Goal: Task Accomplishment & Management: Complete application form

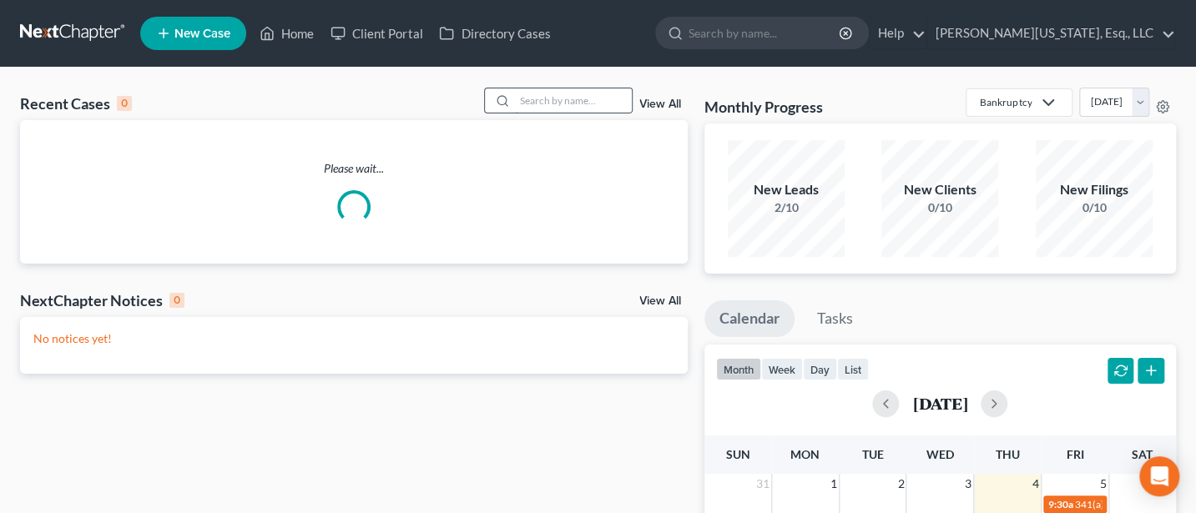
click at [570, 102] on input "search" at bounding box center [573, 100] width 117 height 24
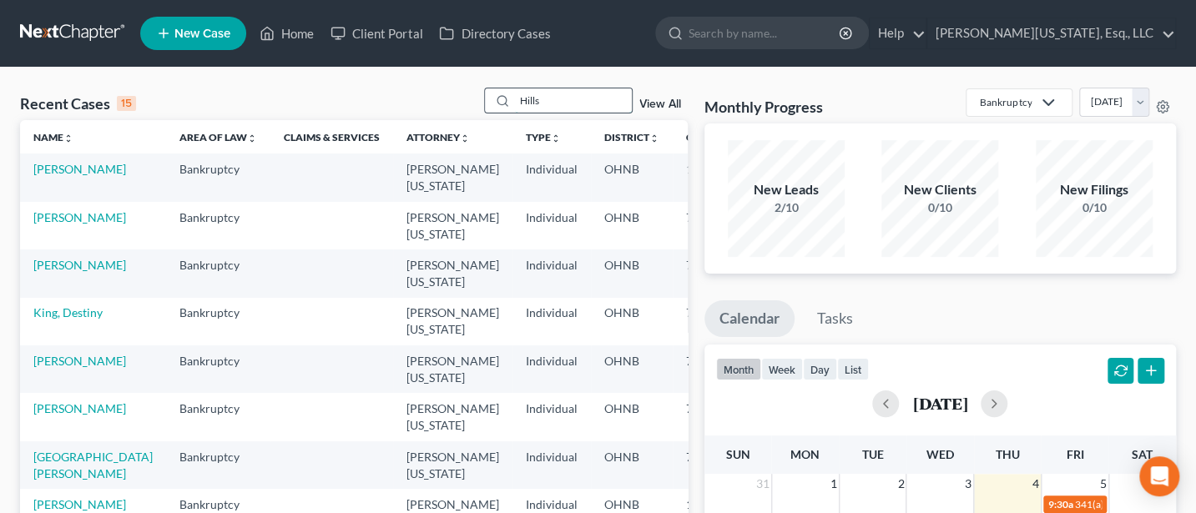
type input "Hills"
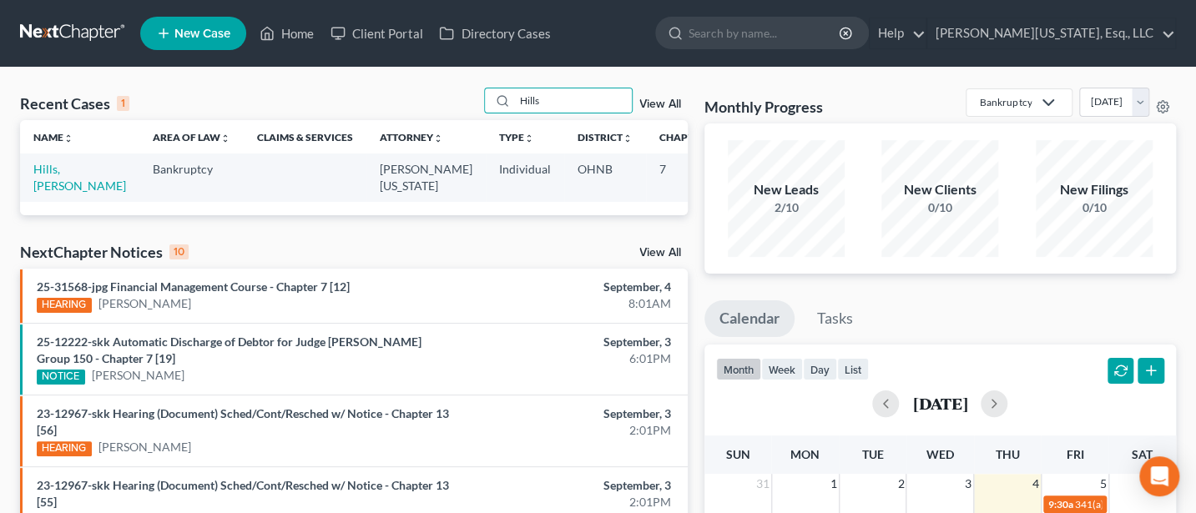
click at [66, 169] on td "Hills, Tiffany" at bounding box center [79, 178] width 119 height 48
click at [45, 169] on link "Hills, Tiffany" at bounding box center [79, 177] width 93 height 31
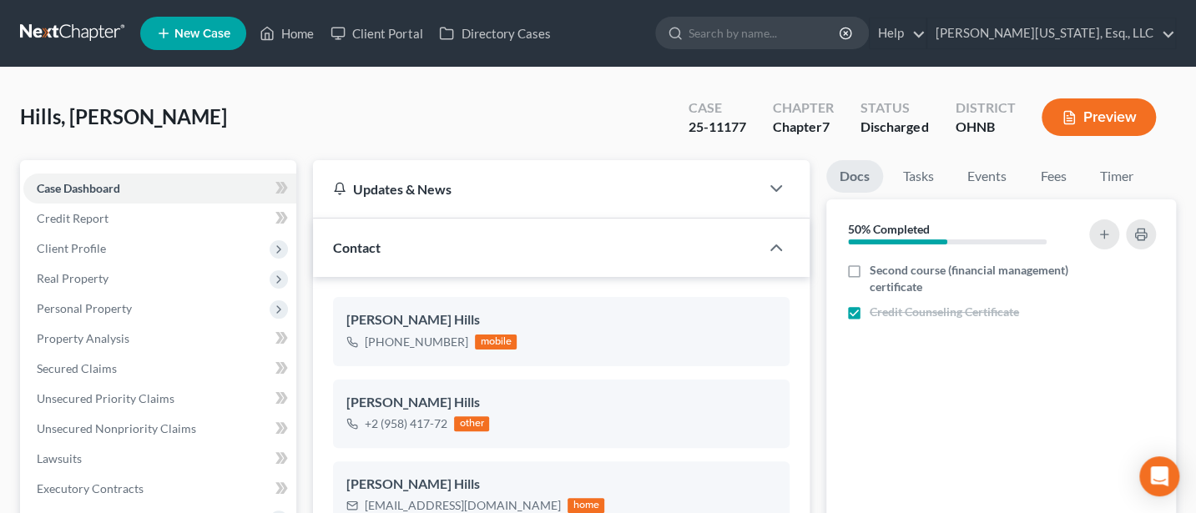
scroll to position [131, 0]
click at [86, 430] on span "Unsecured Nonpriority Claims" at bounding box center [116, 429] width 159 height 14
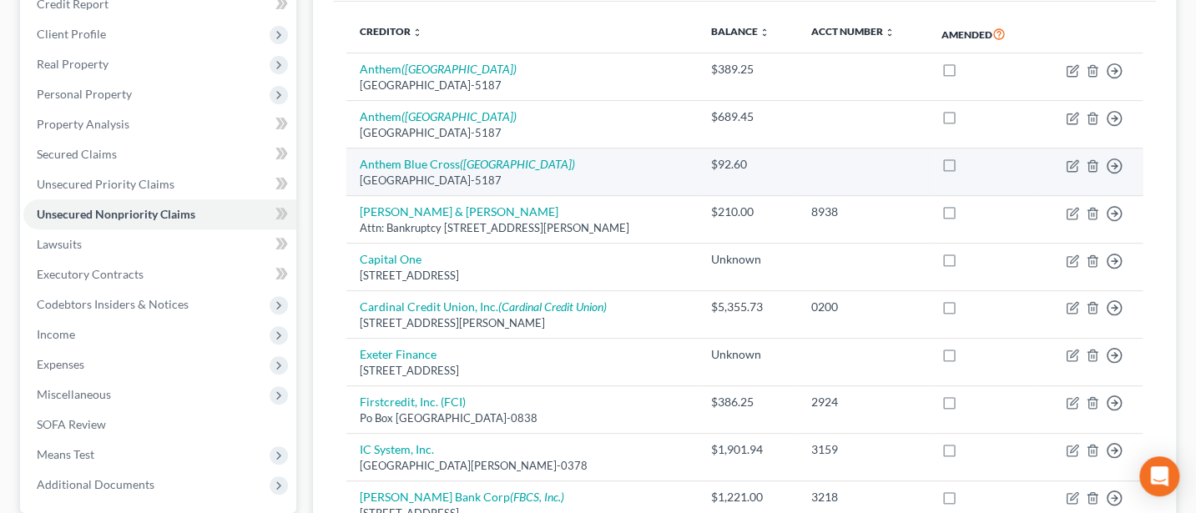
scroll to position [222, 0]
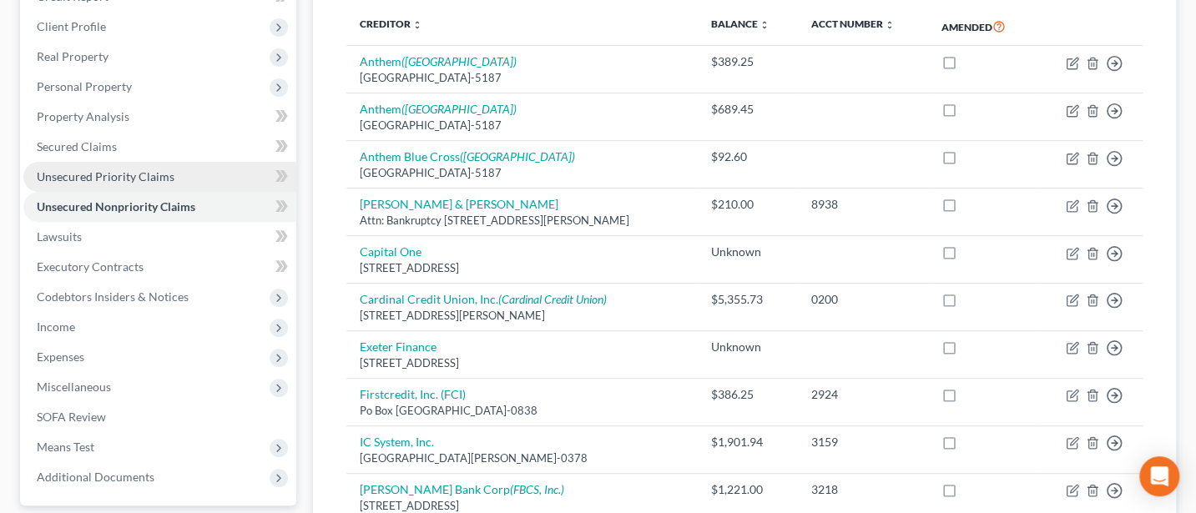
click at [118, 174] on span "Unsecured Priority Claims" at bounding box center [106, 176] width 138 height 14
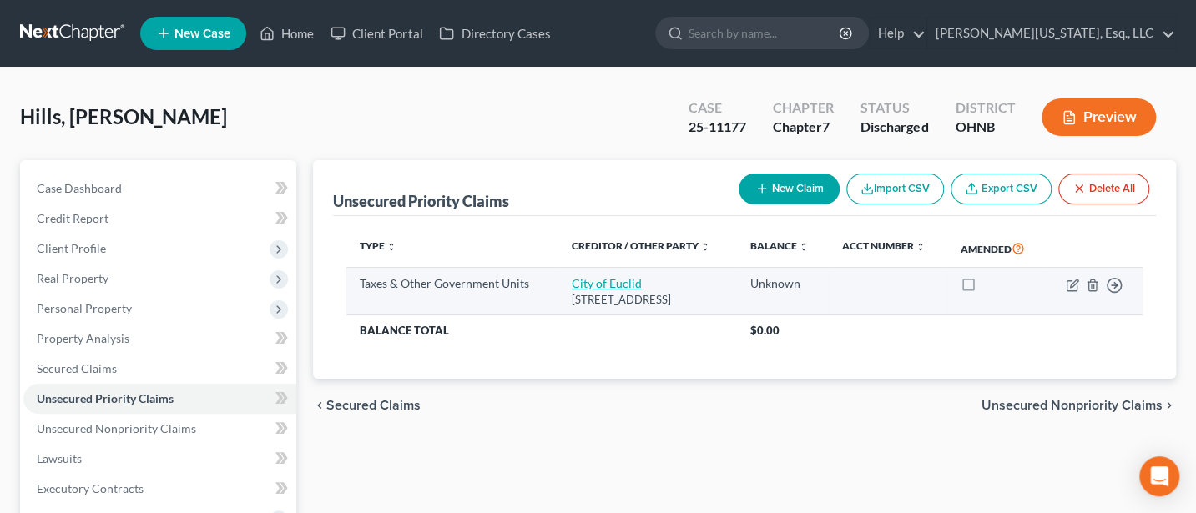
click at [595, 282] on link "City of Euclid" at bounding box center [607, 283] width 70 height 14
select select "1"
select select "36"
select select "0"
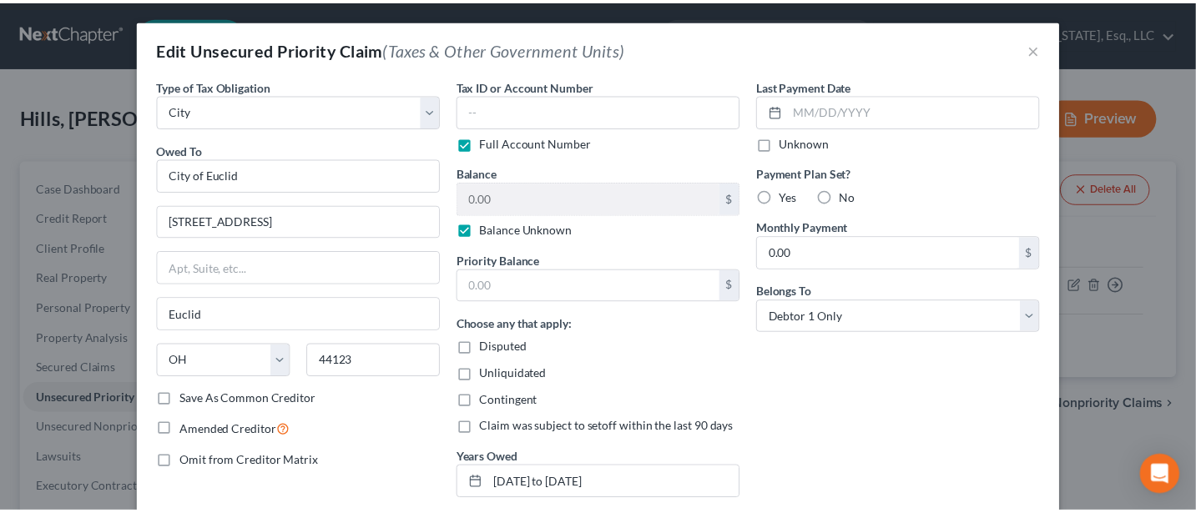
scroll to position [117, 0]
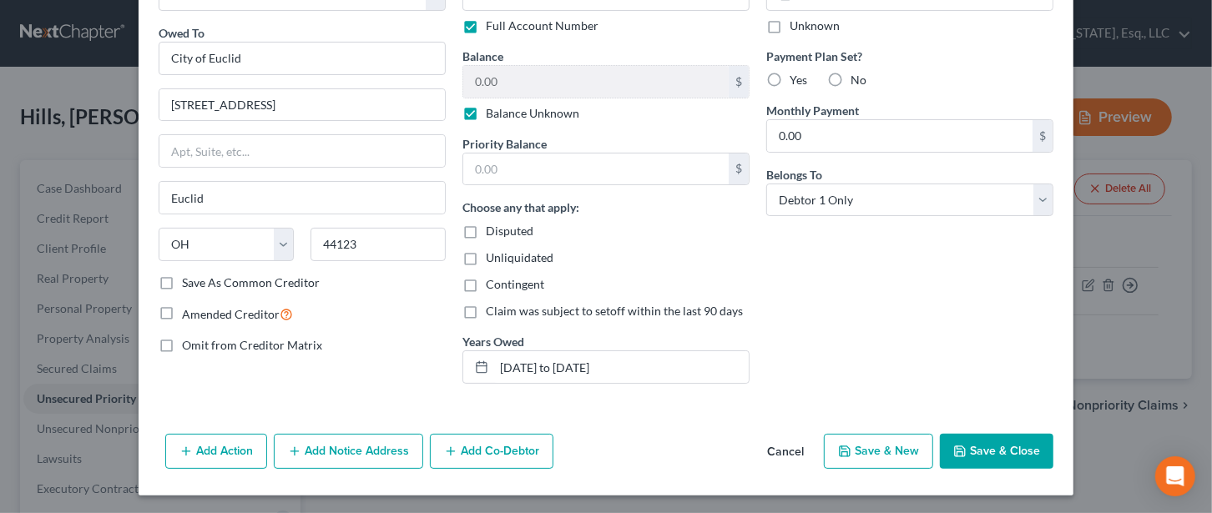
click at [775, 442] on button "Cancel" at bounding box center [785, 452] width 63 height 33
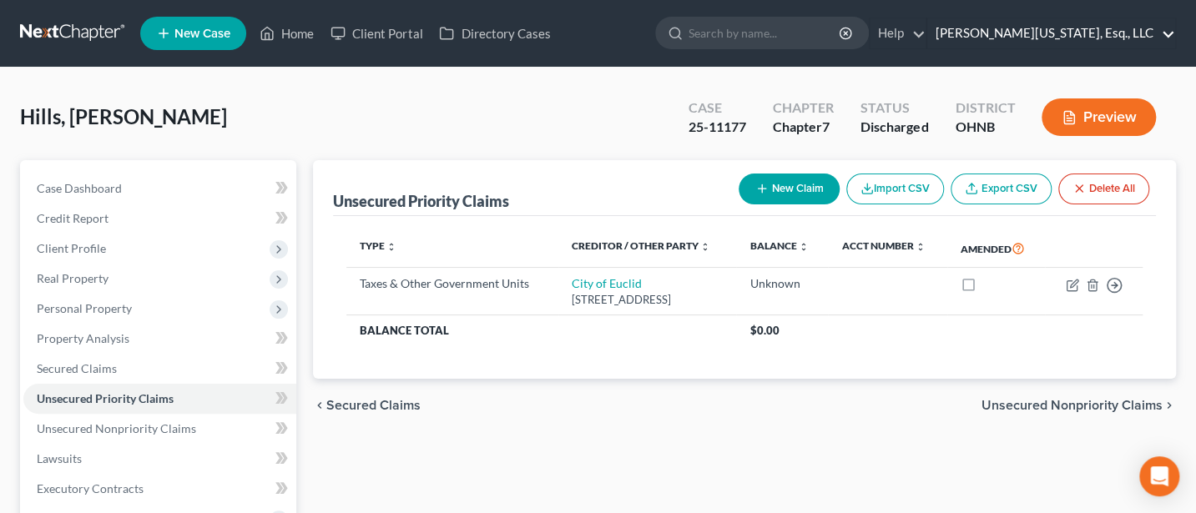
click at [1068, 24] on link "Jann C. Washington, Esq., LLC" at bounding box center [1051, 33] width 248 height 30
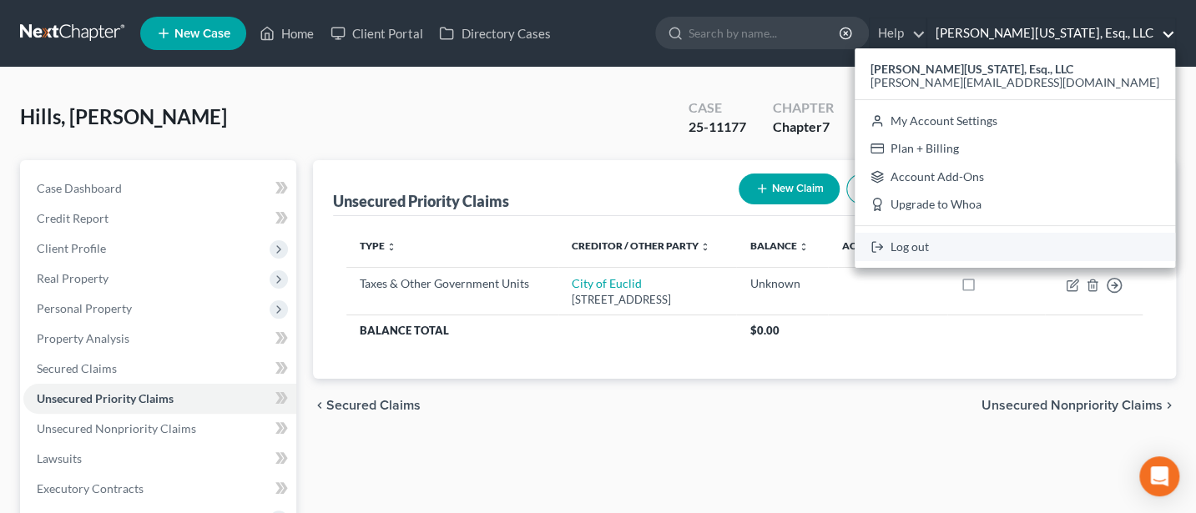
click at [1029, 246] on link "Log out" at bounding box center [1015, 247] width 321 height 28
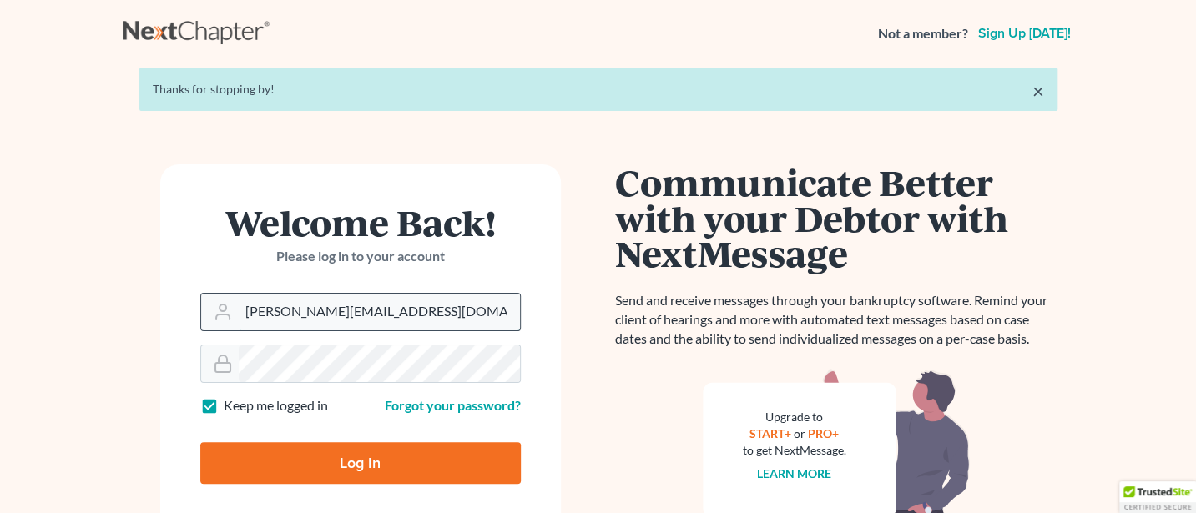
click at [447, 311] on input "[PERSON_NAME][EMAIL_ADDRESS][DOMAIN_NAME]" at bounding box center [379, 312] width 281 height 37
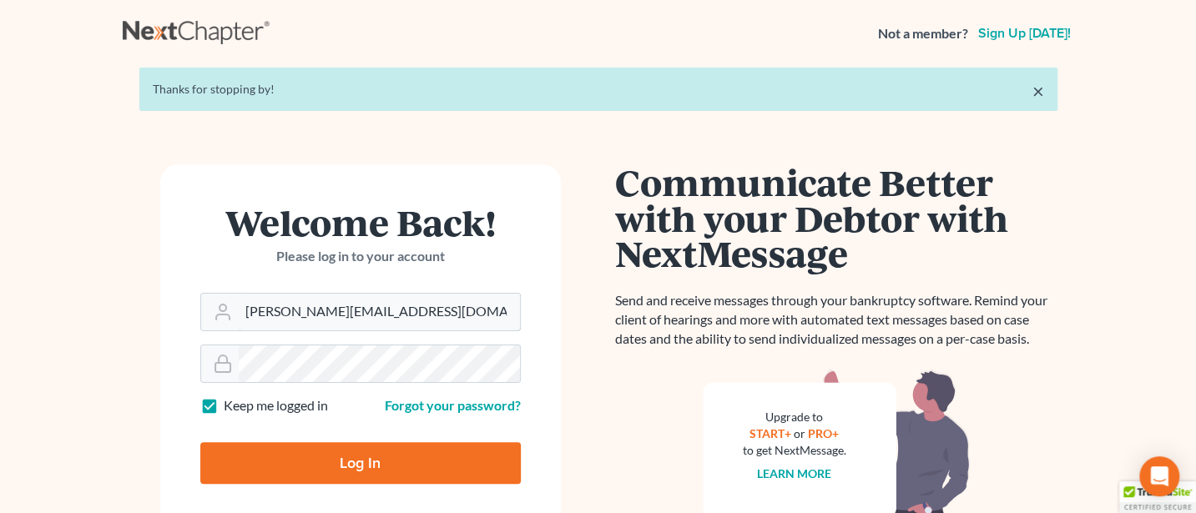
type input "[PERSON_NAME][EMAIL_ADDRESS][DOMAIN_NAME]"
click at [341, 455] on input "Log In" at bounding box center [360, 463] width 321 height 42
type input "Thinking..."
